Goal: Contribute content

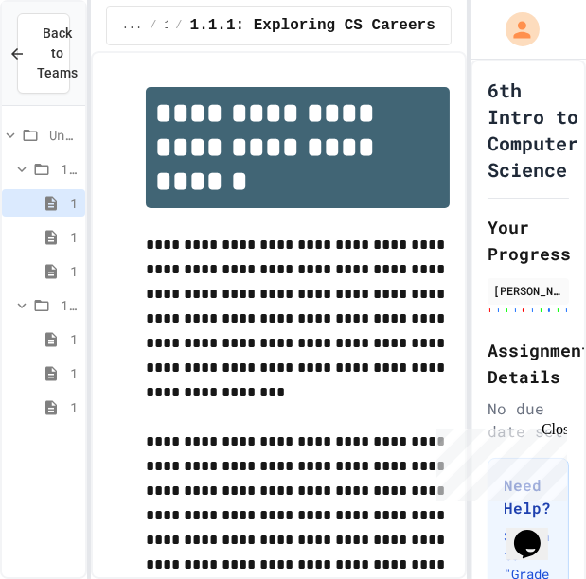
click at [57, 369] on icon at bounding box center [51, 373] width 23 height 17
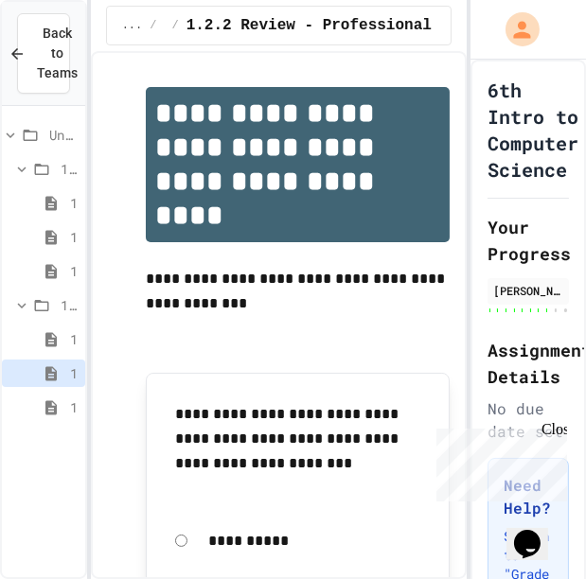
click at [61, 416] on icon at bounding box center [51, 408] width 23 height 17
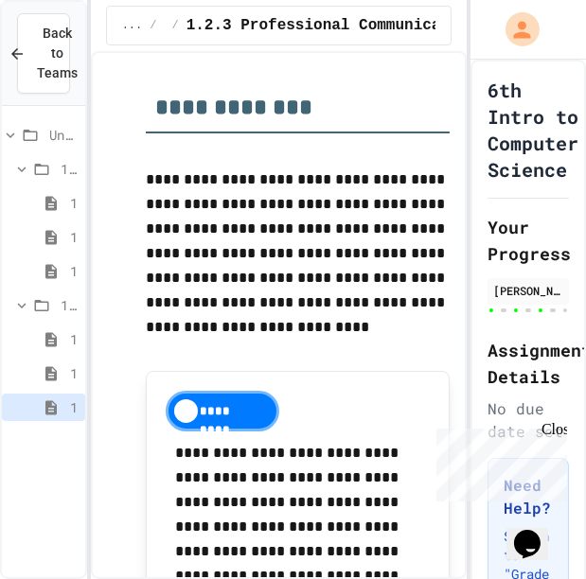
scroll to position [1020, 0]
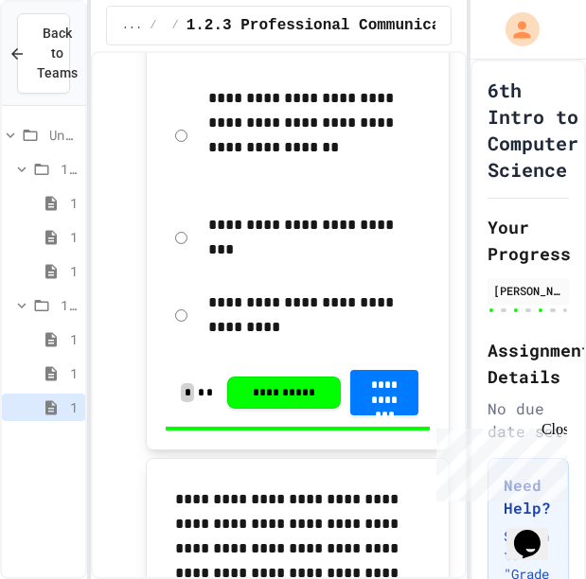
drag, startPoint x: 57, startPoint y: 369, endPoint x: 138, endPoint y: 463, distance: 124.2
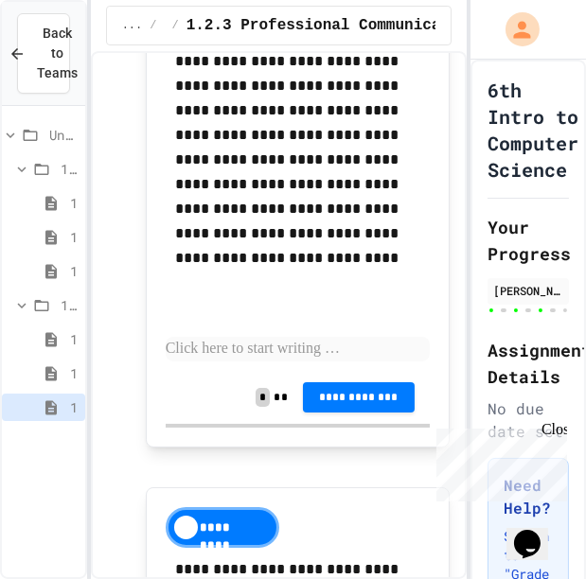
scroll to position [1508, 0]
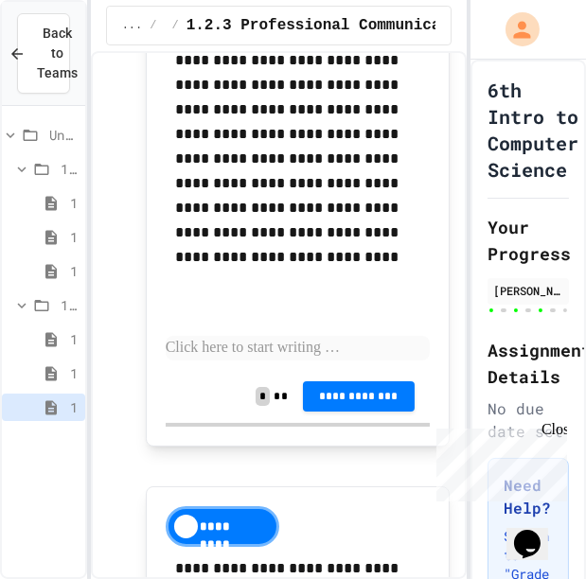
click at [189, 358] on p at bounding box center [298, 348] width 264 height 25
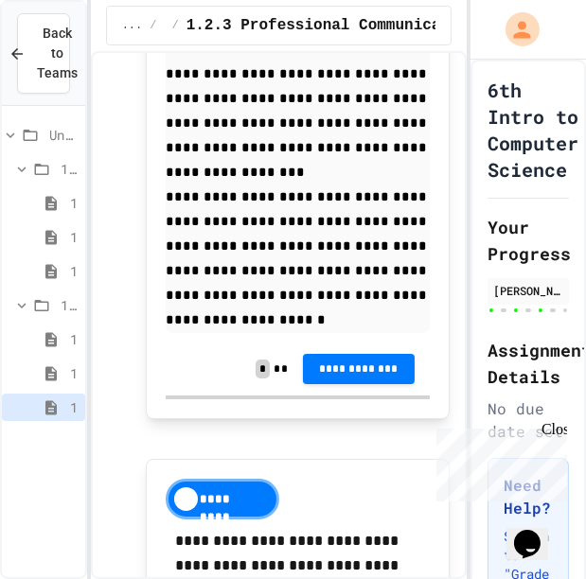
scroll to position [1931, 0]
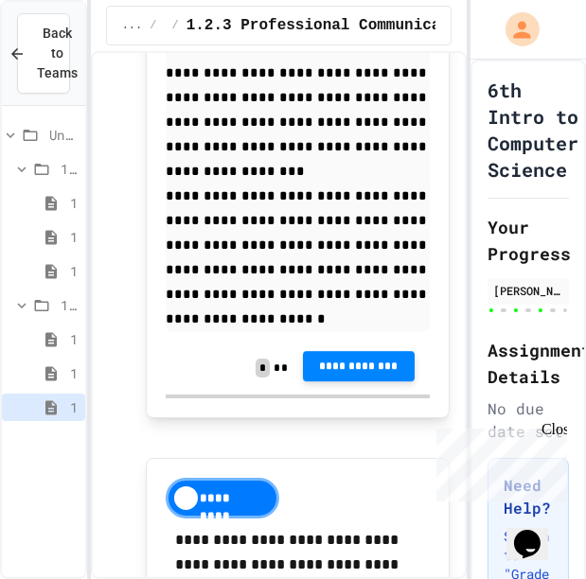
click at [320, 351] on button "**********" at bounding box center [359, 366] width 112 height 30
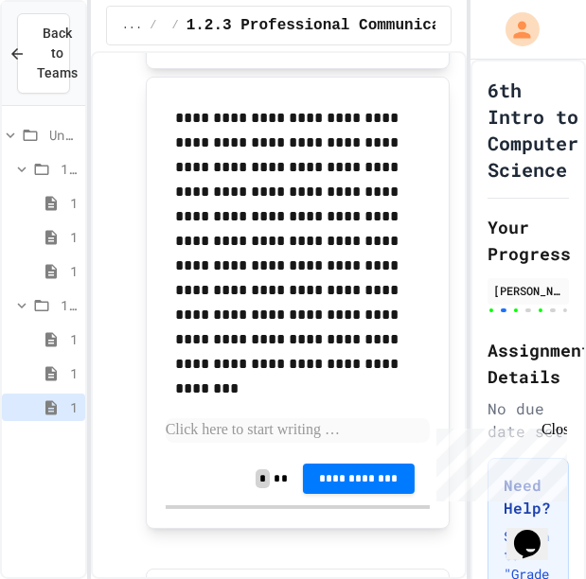
scroll to position [3226, 0]
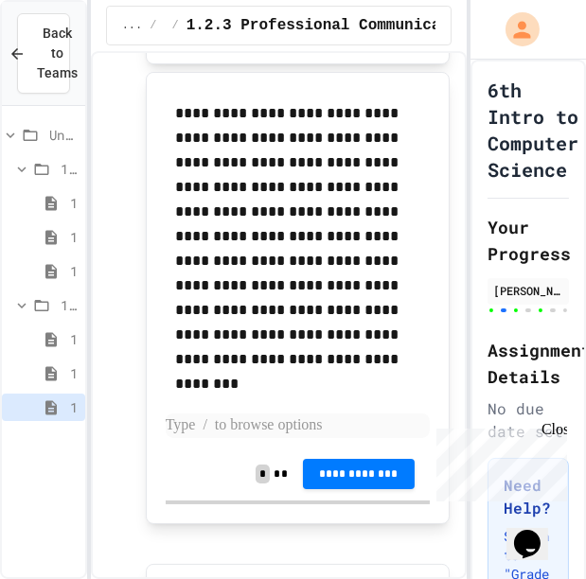
click at [196, 414] on p at bounding box center [298, 426] width 264 height 25
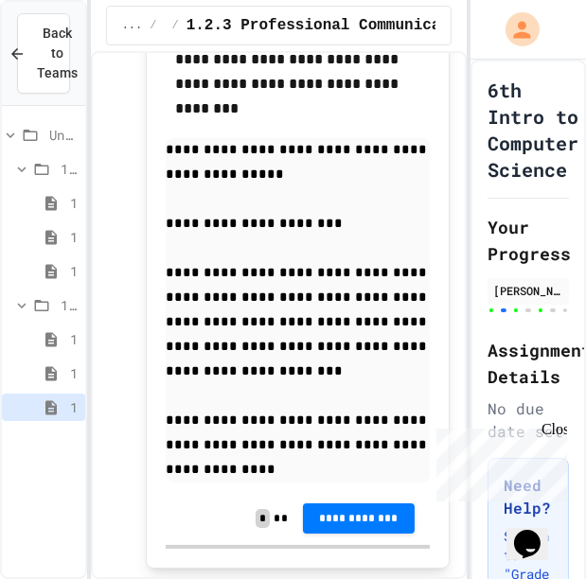
scroll to position [3503, 0]
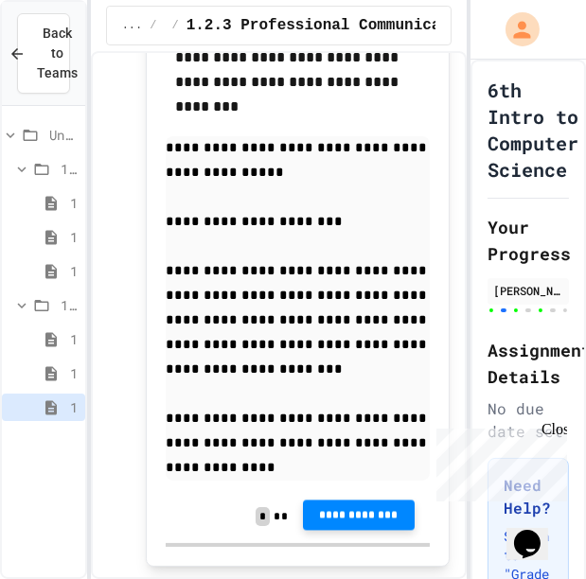
click at [325, 500] on button "**********" at bounding box center [359, 515] width 112 height 30
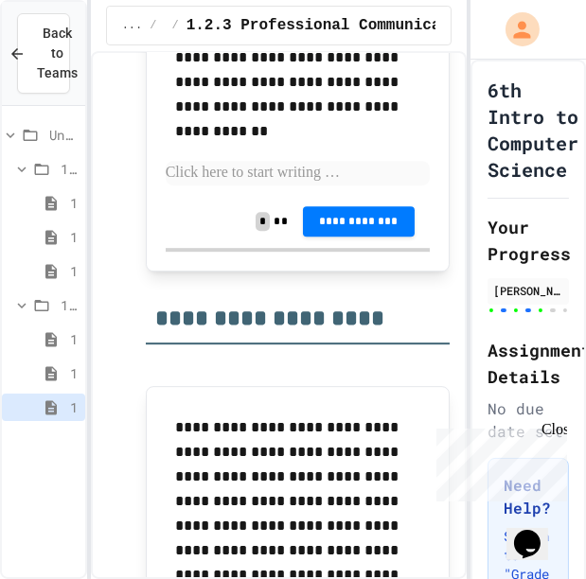
scroll to position [5034, 0]
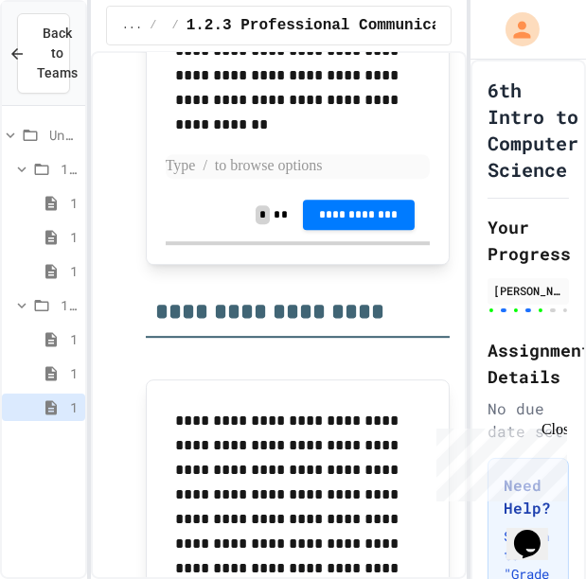
click at [294, 154] on p at bounding box center [298, 166] width 264 height 25
paste div
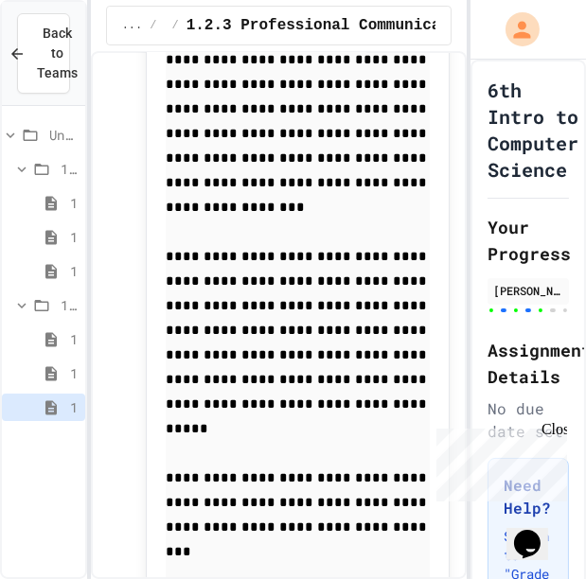
scroll to position [5232, 0]
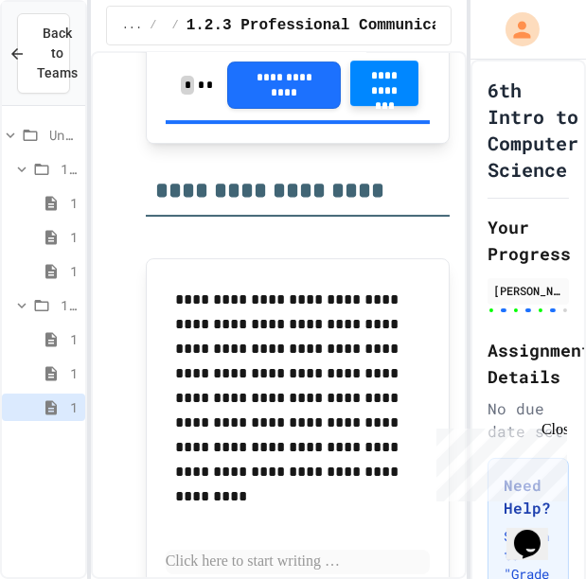
scroll to position [5827, 0]
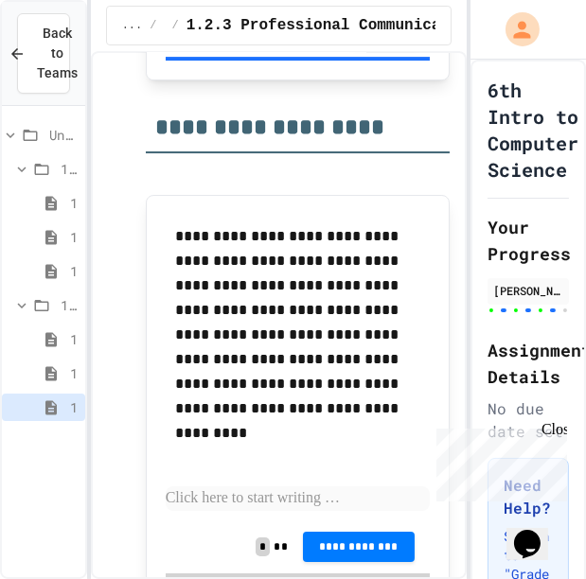
click at [190, 487] on p at bounding box center [298, 499] width 264 height 25
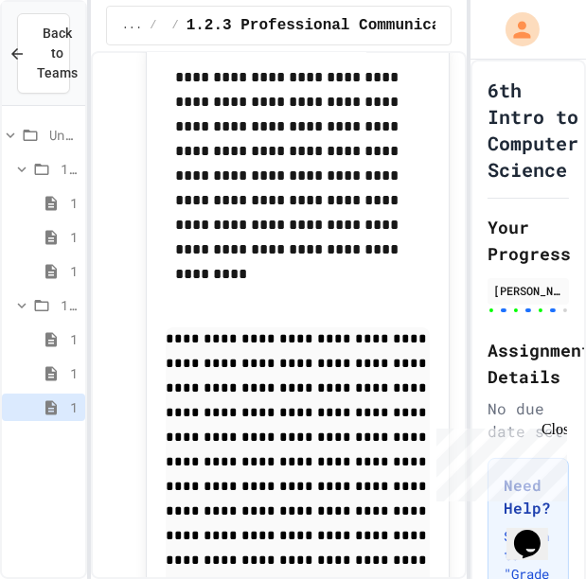
scroll to position [6134, 0]
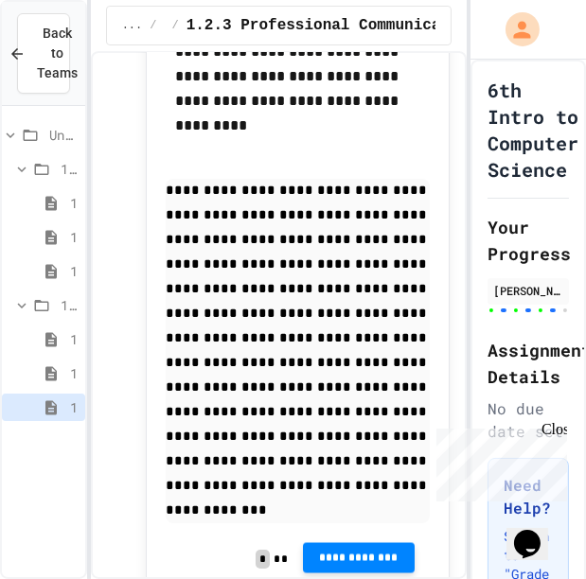
click at [341, 551] on span "**********" at bounding box center [358, 558] width 81 height 15
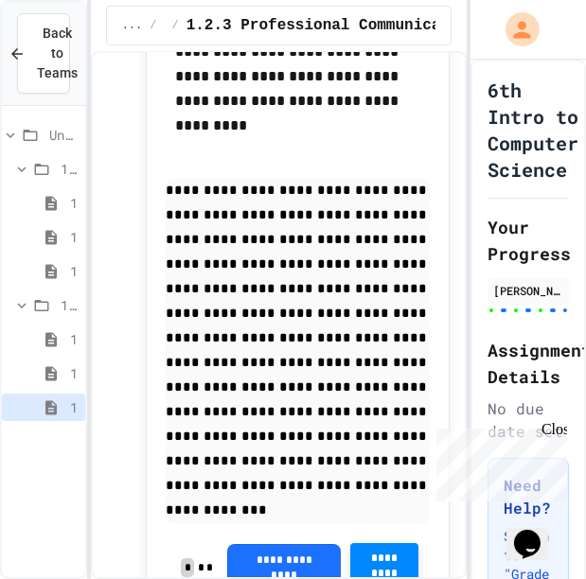
click at [51, 380] on icon at bounding box center [50, 373] width 11 height 14
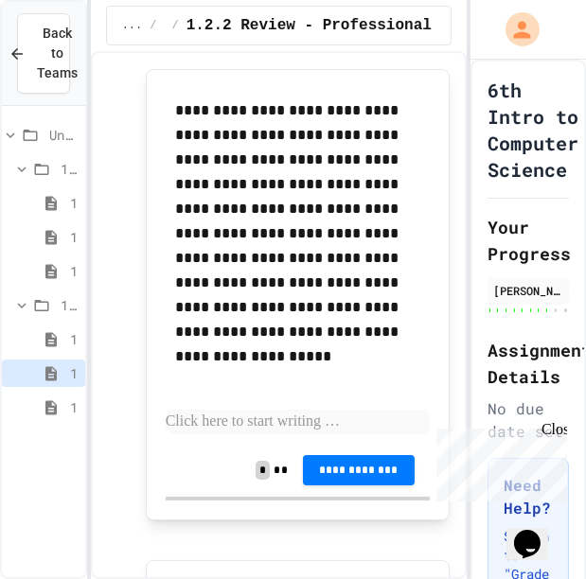
scroll to position [5512, 0]
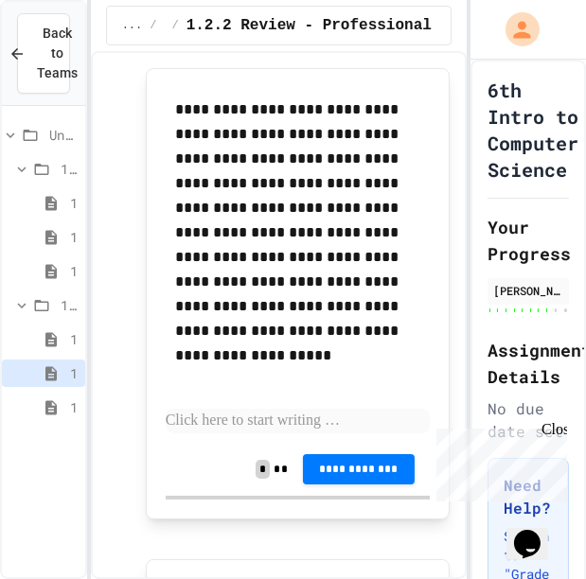
click at [281, 420] on p at bounding box center [298, 421] width 264 height 25
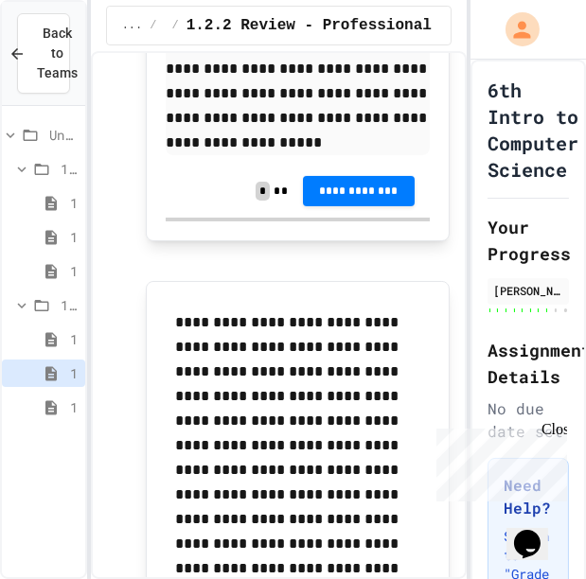
scroll to position [6250, 0]
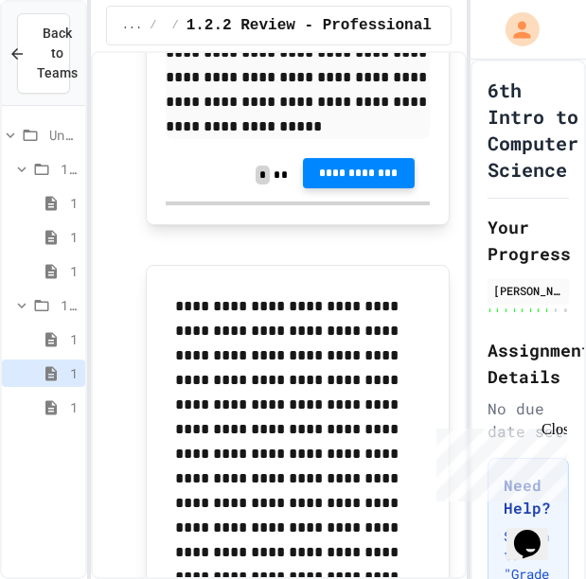
click at [343, 158] on button "**********" at bounding box center [359, 173] width 112 height 30
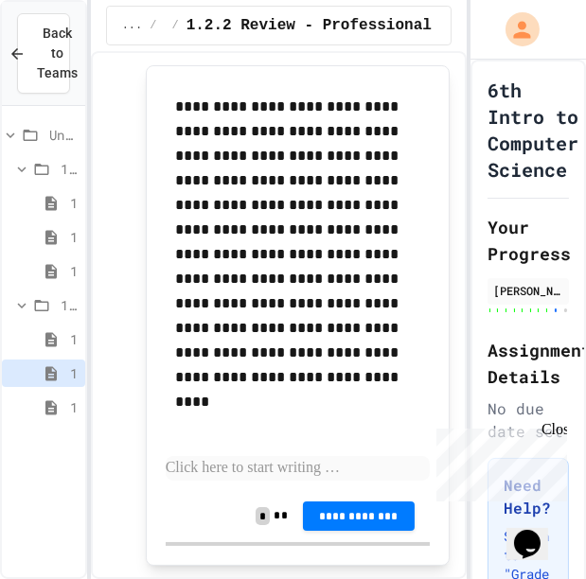
scroll to position [6506, 0]
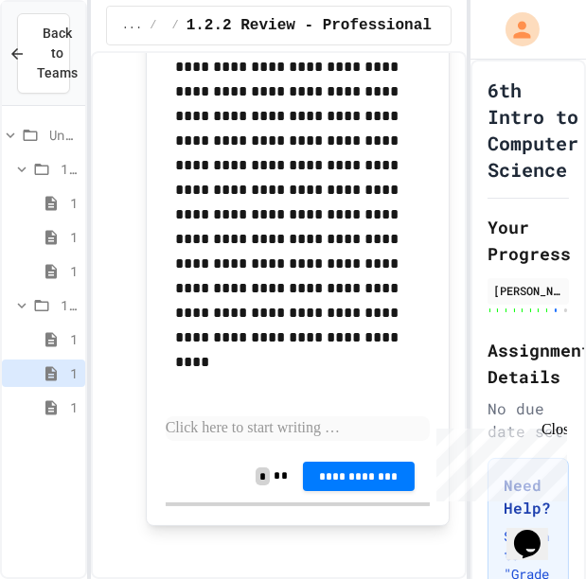
click at [179, 427] on p at bounding box center [298, 429] width 264 height 25
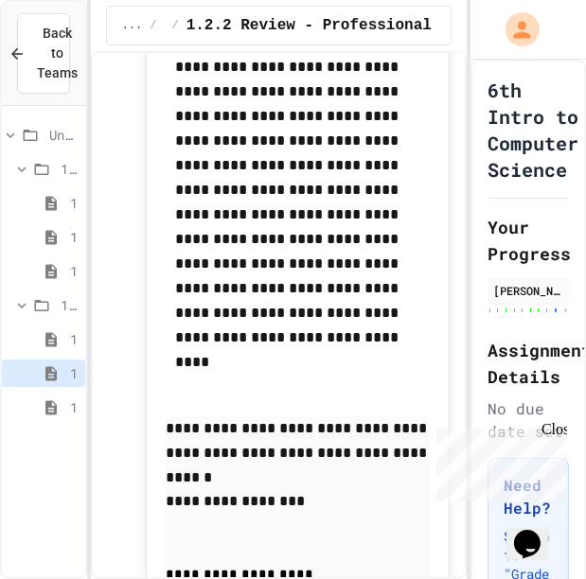
scroll to position [7249, 0]
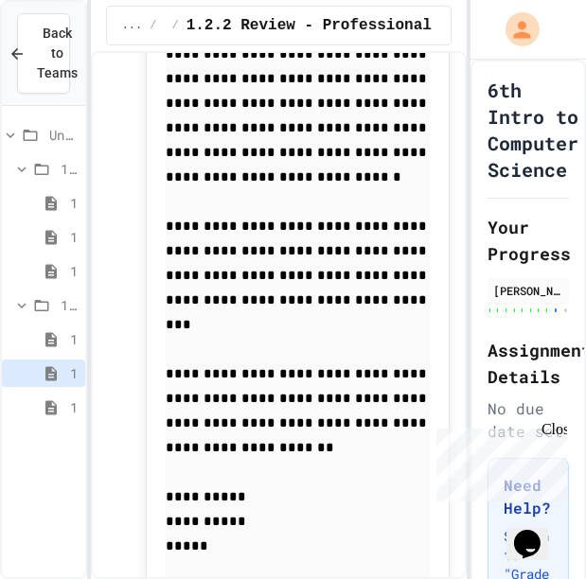
click at [214, 535] on p "*****" at bounding box center [298, 547] width 264 height 25
